Goal: Information Seeking & Learning: Learn about a topic

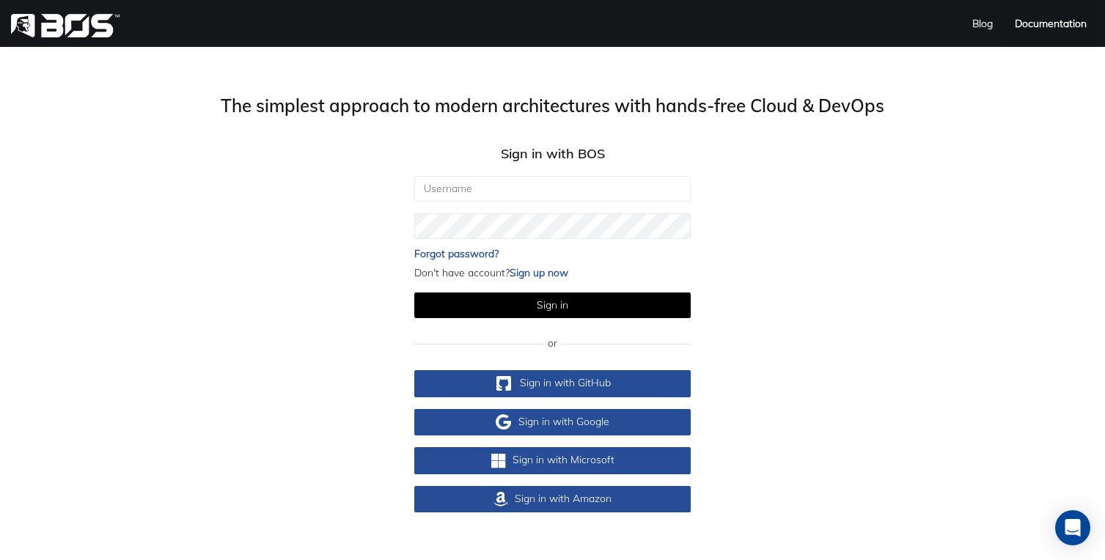
type input "[EMAIL_ADDRESS][DOMAIN_NAME]"
click at [1038, 30] on link "Documentation" at bounding box center [1051, 23] width 94 height 47
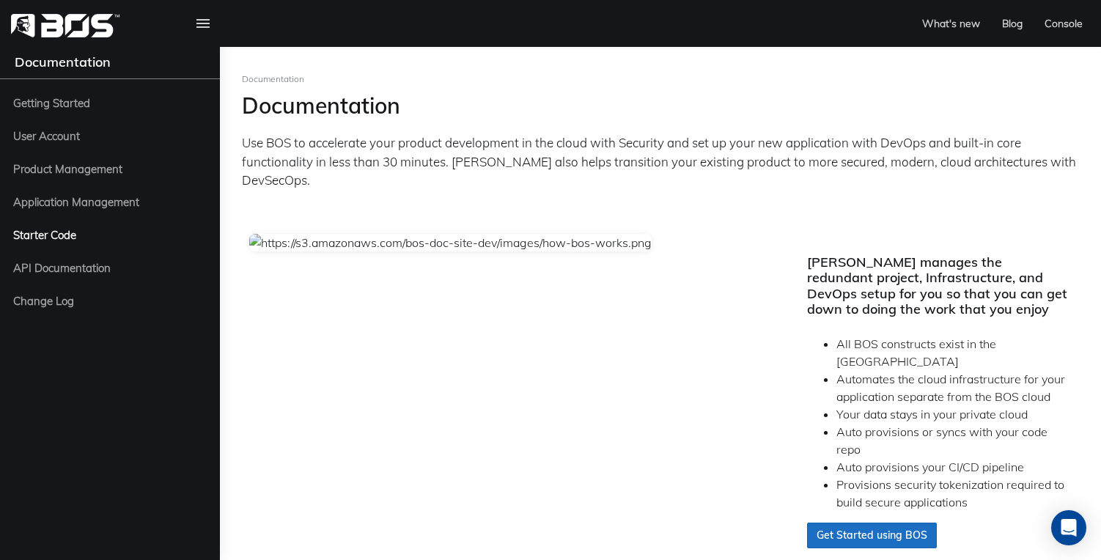
click at [53, 239] on span "Starter Code" at bounding box center [44, 235] width 63 height 18
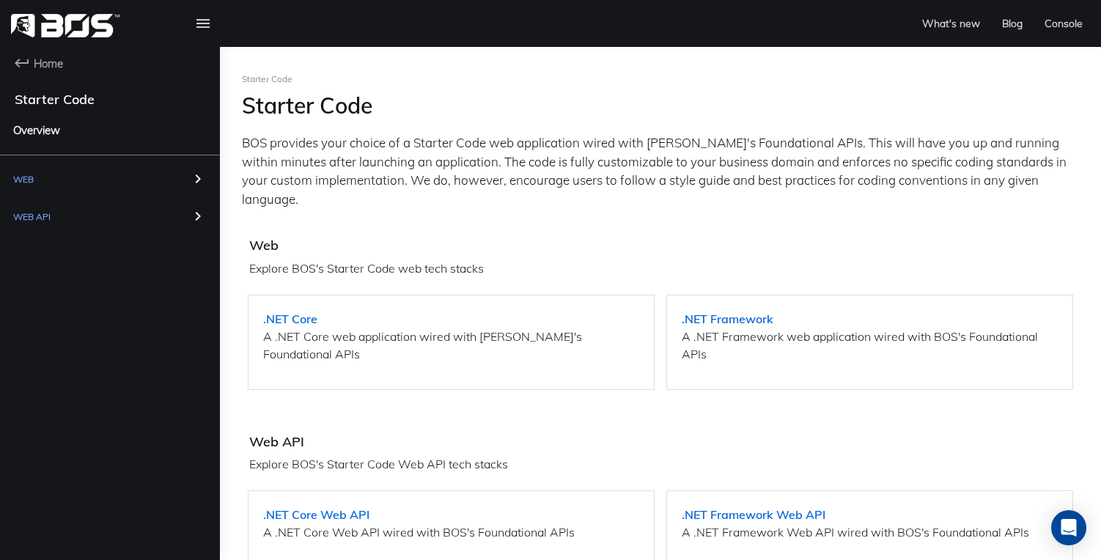
click at [29, 174] on span "Web" at bounding box center [23, 179] width 21 height 18
click at [45, 219] on span ".NET Core" at bounding box center [45, 217] width 49 height 18
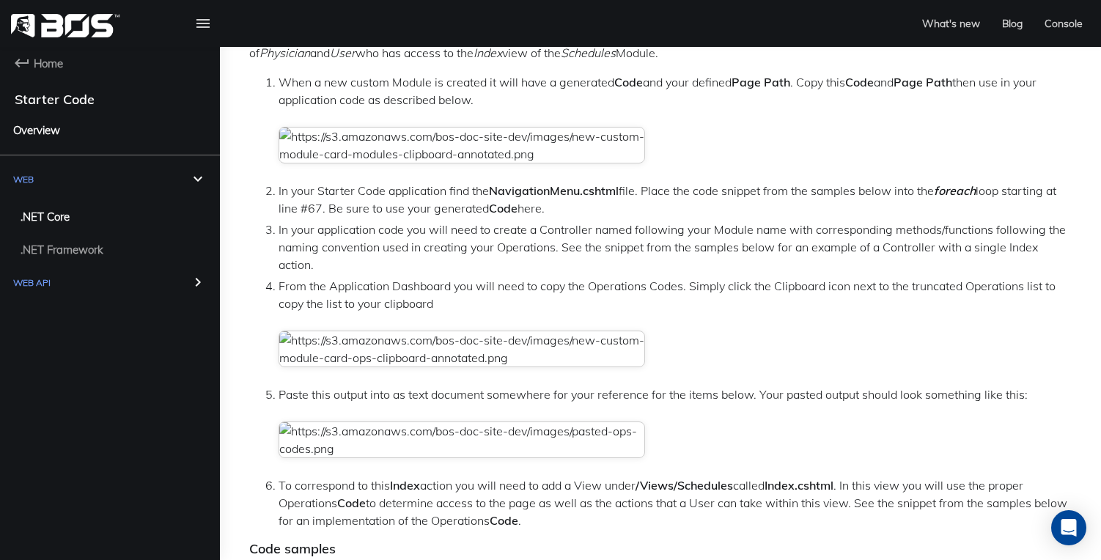
scroll to position [1612, 0]
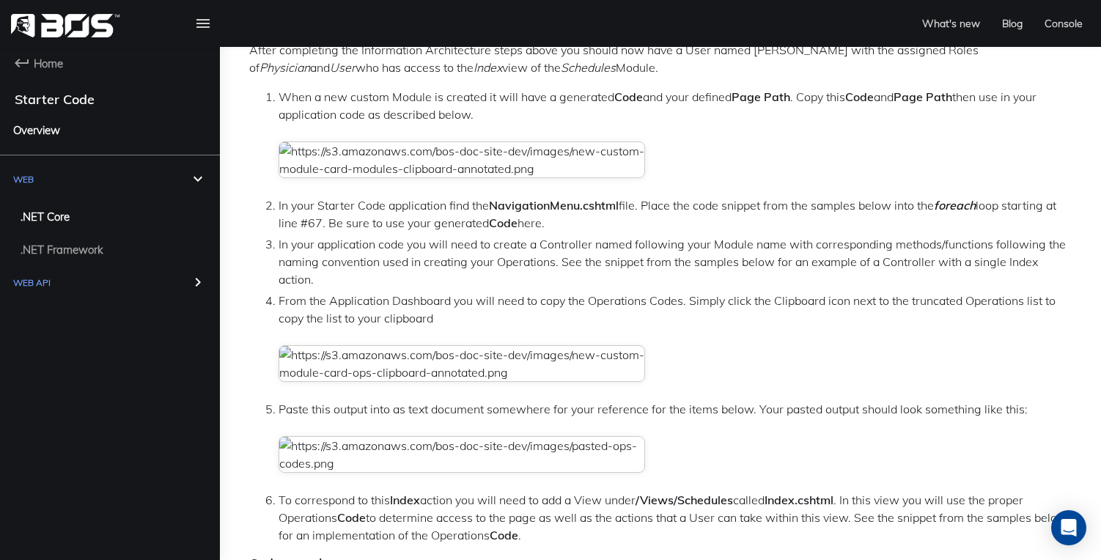
click at [48, 279] on span "Web API" at bounding box center [31, 283] width 37 height 18
click at [47, 128] on span "Overview" at bounding box center [36, 130] width 47 height 18
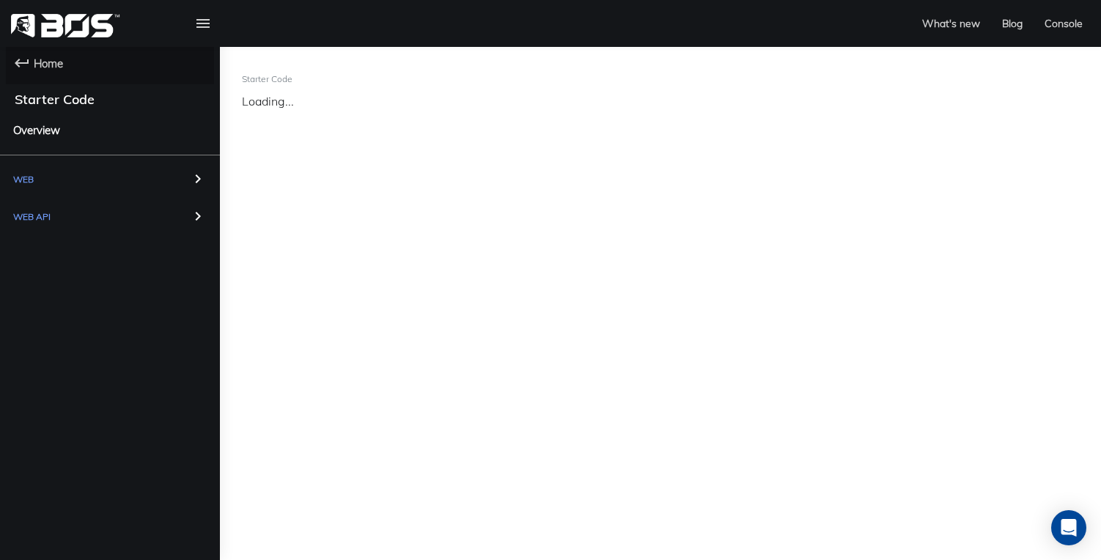
click at [23, 62] on icon at bounding box center [22, 63] width 14 height 9
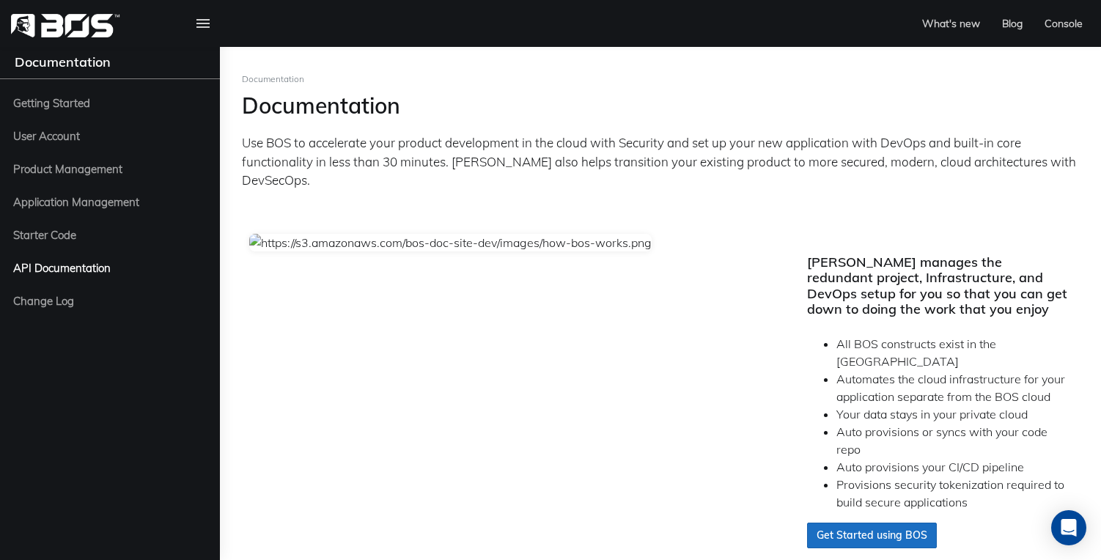
click at [57, 267] on span "API Documentation" at bounding box center [62, 268] width 98 height 18
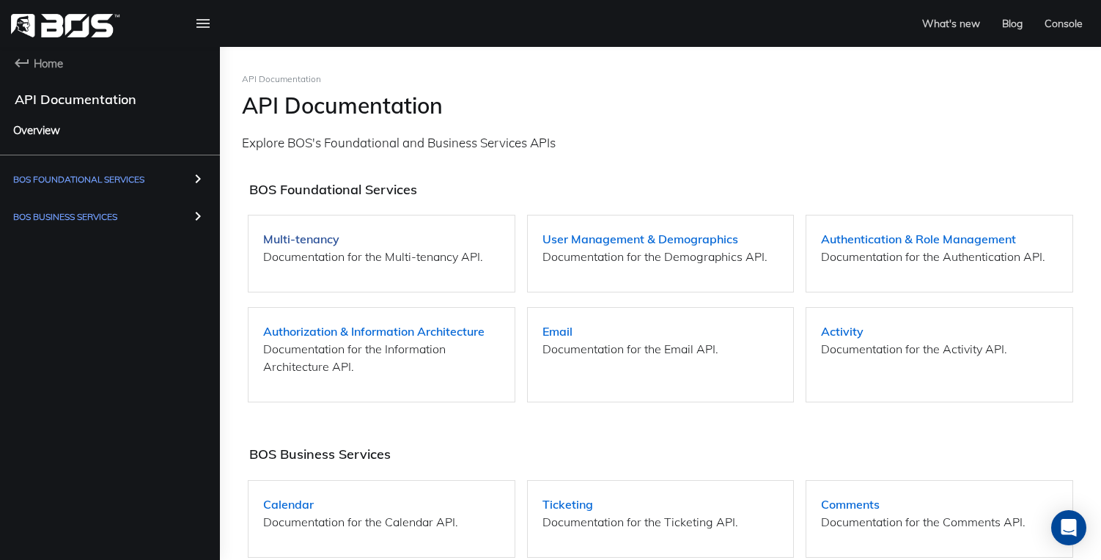
click at [310, 241] on strong "Multi-tenancy" at bounding box center [301, 239] width 76 height 15
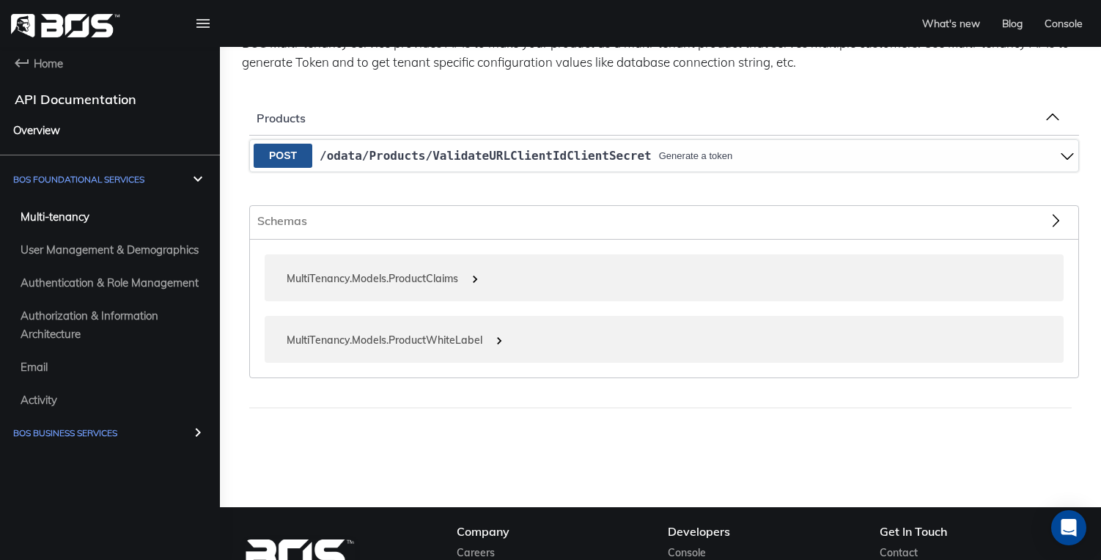
scroll to position [100, 0]
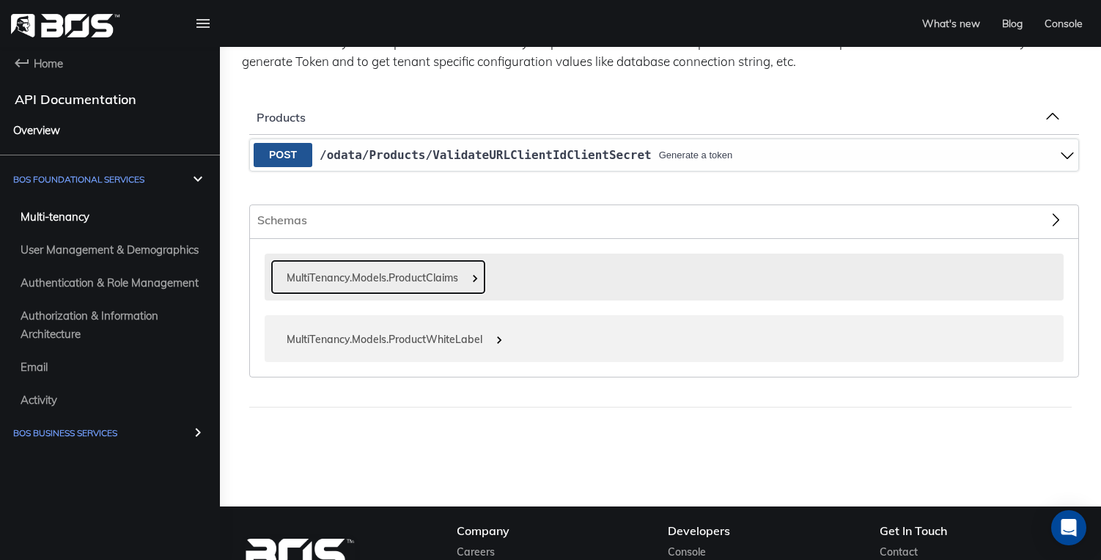
click at [471, 274] on span at bounding box center [475, 278] width 15 height 15
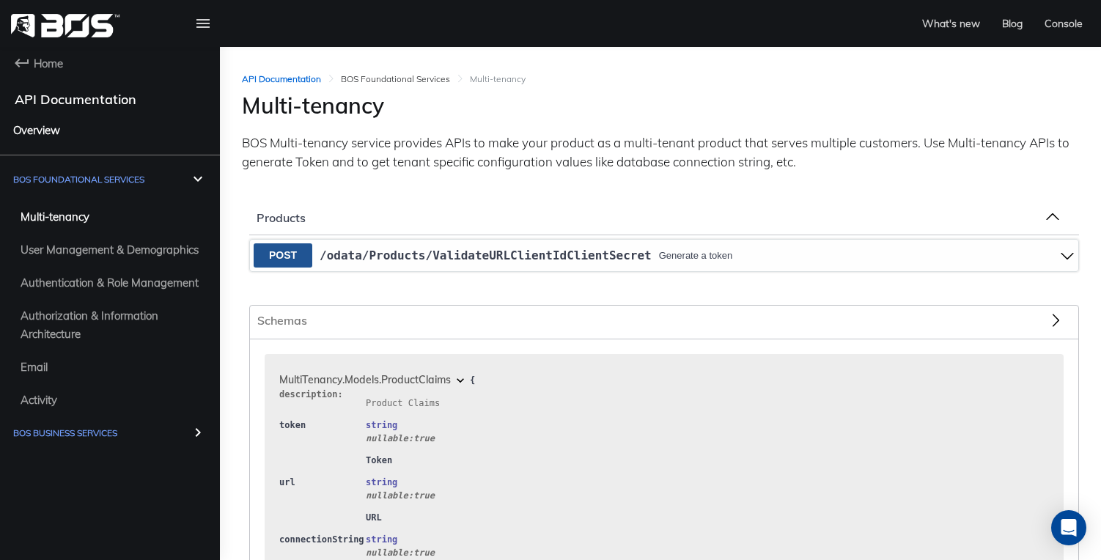
scroll to position [21, 0]
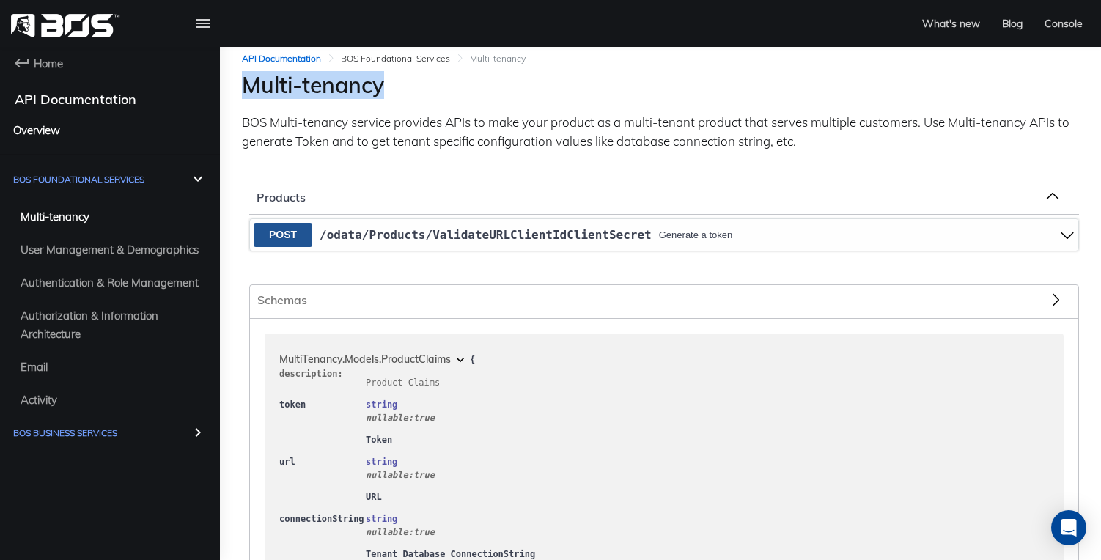
drag, startPoint x: 388, startPoint y: 82, endPoint x: 242, endPoint y: 81, distance: 145.9
click at [242, 81] on h2 "Multi-tenancy" at bounding box center [660, 85] width 837 height 26
copy h2 "Multi-tenancy"
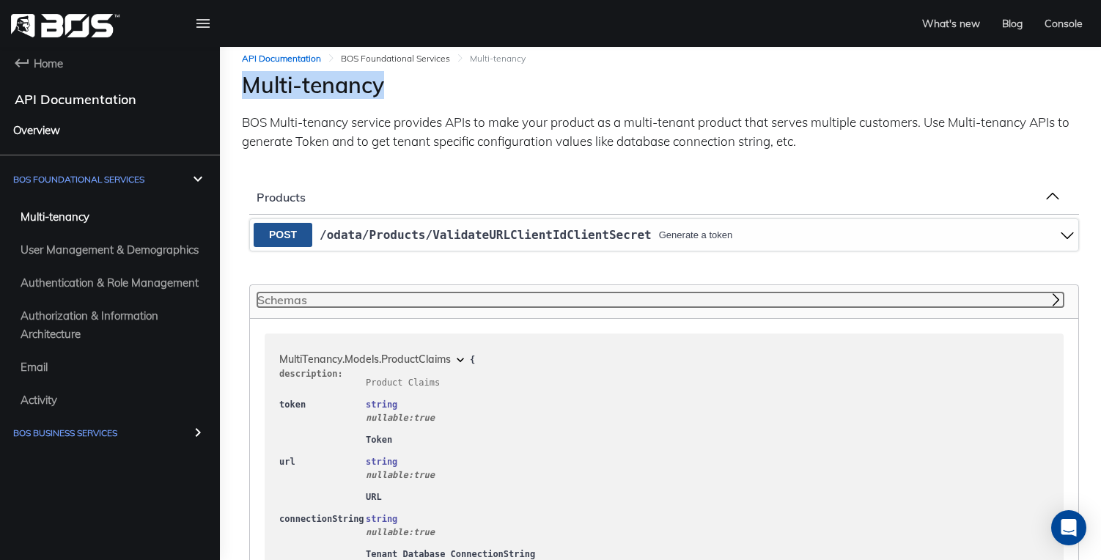
click at [1056, 298] on icon at bounding box center [1056, 300] width 15 height 15
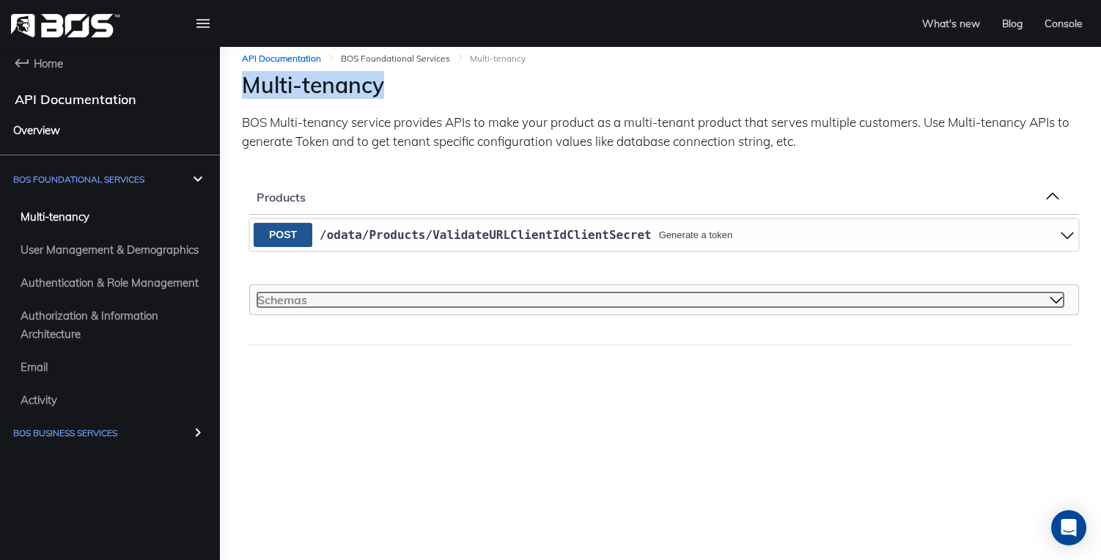
click at [1048, 296] on span "Schemas" at bounding box center [653, 300] width 792 height 14
